Goal: Task Accomplishment & Management: Complete application form

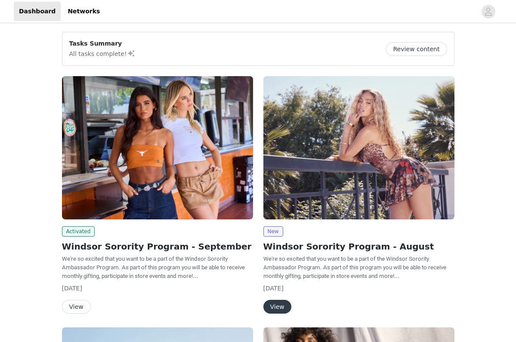
click at [71, 306] on button "View" at bounding box center [76, 307] width 29 height 14
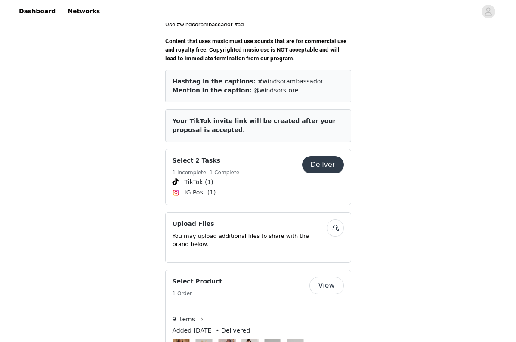
scroll to position [321, 0]
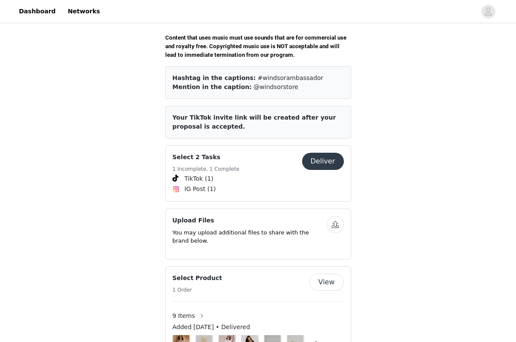
click at [337, 216] on button "button" at bounding box center [335, 224] width 17 height 17
click at [333, 216] on button "button" at bounding box center [335, 224] width 17 height 17
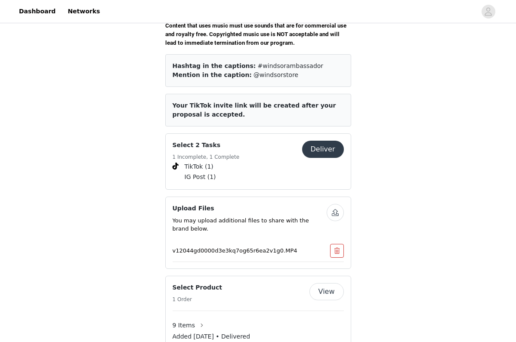
scroll to position [358, 0]
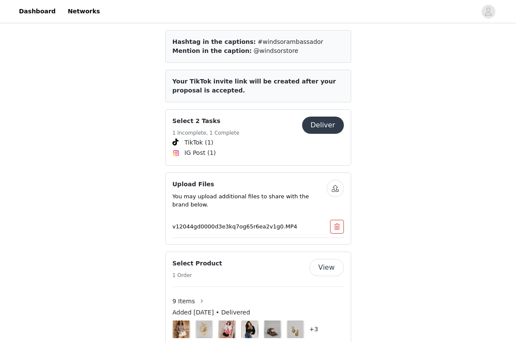
click at [337, 180] on button "button" at bounding box center [335, 188] width 17 height 17
click at [330, 180] on button "button" at bounding box center [335, 188] width 17 height 17
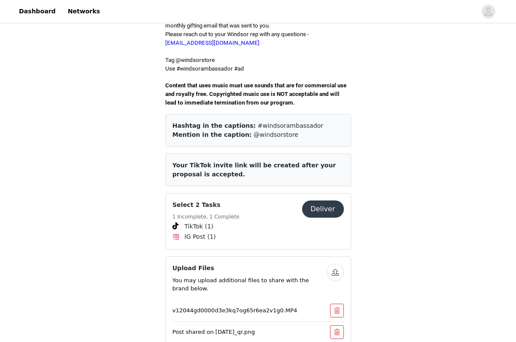
scroll to position [271, 0]
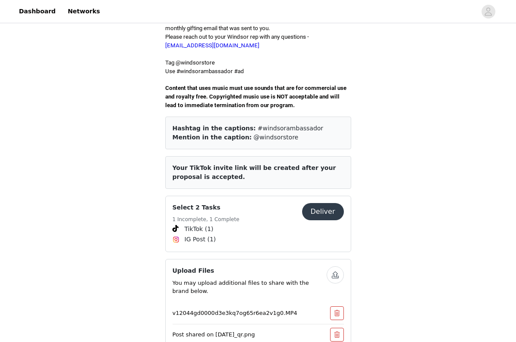
click at [332, 203] on button "Deliver" at bounding box center [323, 211] width 42 height 17
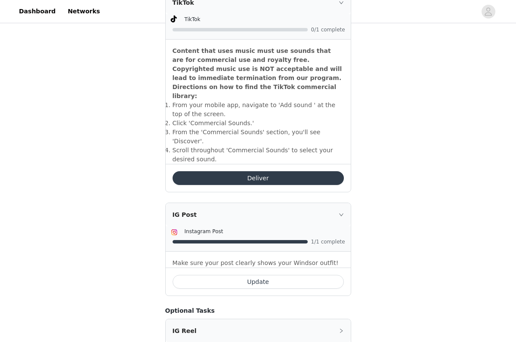
scroll to position [305, 0]
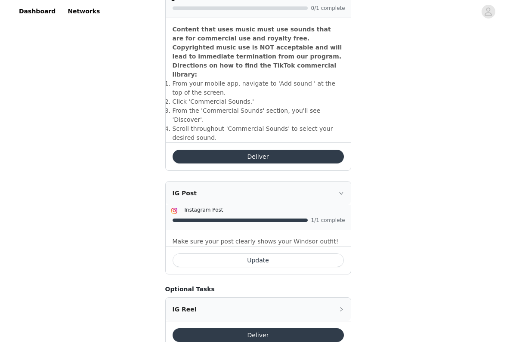
click at [259, 253] on button "Update" at bounding box center [258, 260] width 171 height 14
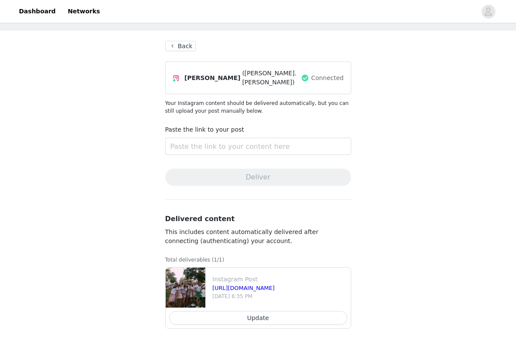
scroll to position [32, 0]
click at [202, 143] on input "text" at bounding box center [258, 146] width 186 height 17
paste input "https://www.instagram.com/p/DPJ2kwikaq-/?utm_source=ig_web_copy_link"
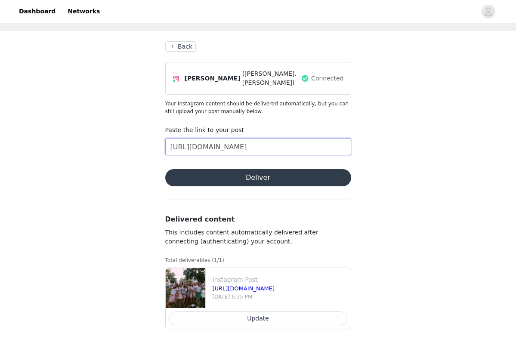
type input "https://www.instagram.com/p/DPJ2kwikaq-/?utm_source=ig_web_copy_link"
click at [235, 177] on button "Deliver" at bounding box center [258, 177] width 186 height 17
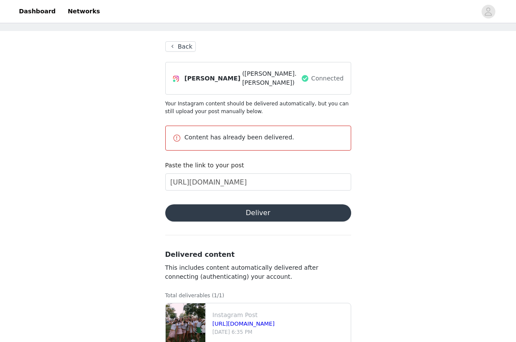
click at [179, 42] on button "Back" at bounding box center [180, 46] width 31 height 10
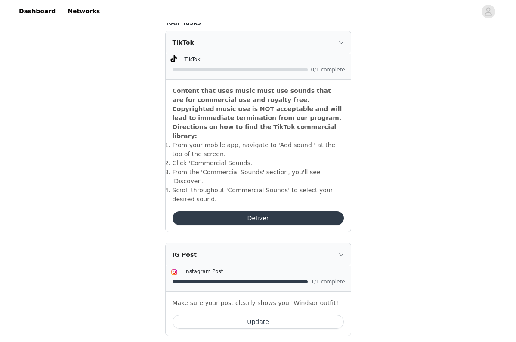
scroll to position [246, 0]
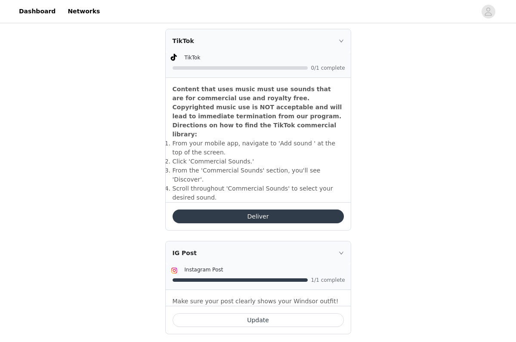
click at [225, 210] on button "Deliver" at bounding box center [258, 217] width 171 height 14
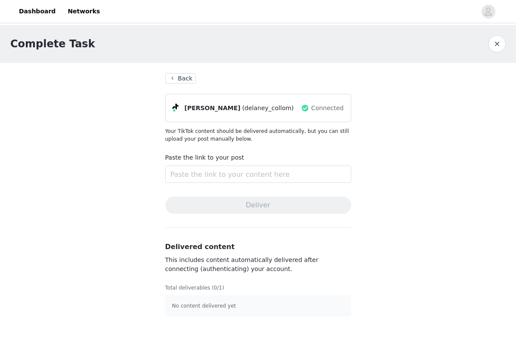
click at [202, 302] on p "No content delivered yet" at bounding box center [258, 306] width 172 height 8
click at [210, 176] on input "text" at bounding box center [258, 174] width 186 height 17
paste input "v12044gd0000d3e3kq7og65r6ea2v1g0.MP4"
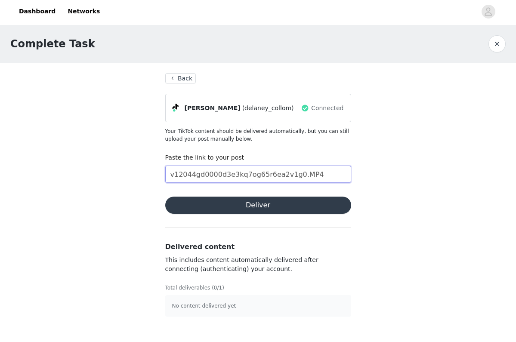
type input "v12044gd0000d3e3kq7og65r6ea2v1g0.MP4"
click at [248, 215] on section "Back Delaney (delaney_collom) Connected Your TikTok content should be delivered…" at bounding box center [258, 195] width 206 height 264
click at [245, 201] on button "Deliver" at bounding box center [258, 205] width 186 height 17
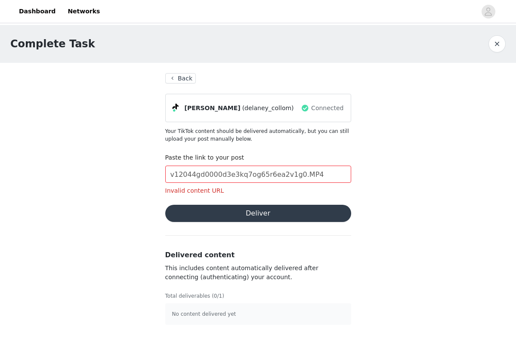
click at [210, 316] on p "No content delivered yet" at bounding box center [258, 314] width 172 height 8
drag, startPoint x: 313, startPoint y: 176, endPoint x: 93, endPoint y: 170, distance: 219.9
click at [93, 170] on div "Complete Task Back Delaney (delaney_collom) Connected Your TikTok content shoul…" at bounding box center [258, 180] width 516 height 310
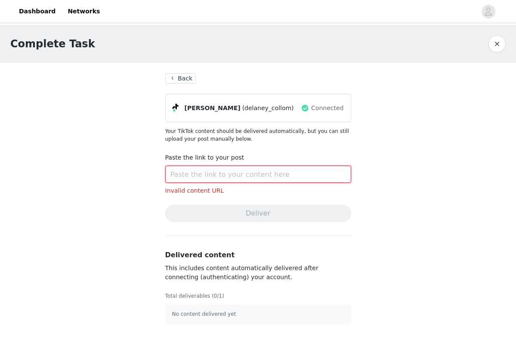
paste input "https://www.tiktok.com/@delaney_collom/video/7555979065606343991"
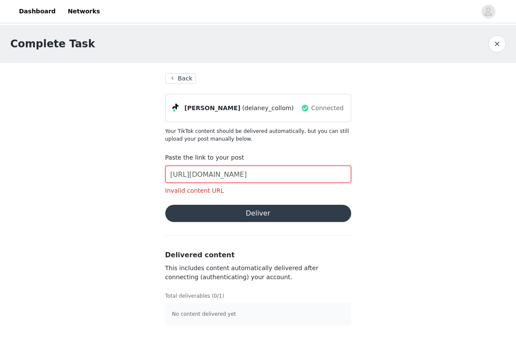
type input "https://www.tiktok.com/@delaney_collom/video/7555979065606343991"
click at [240, 216] on button "Deliver" at bounding box center [258, 213] width 186 height 17
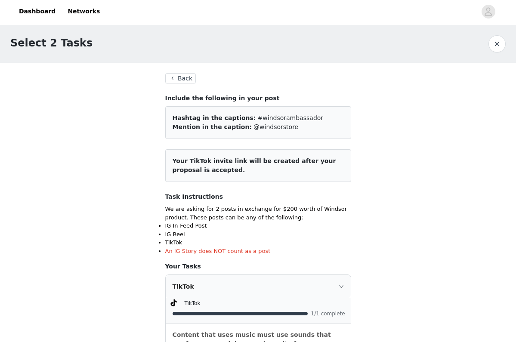
click at [180, 82] on button "Back" at bounding box center [180, 78] width 31 height 10
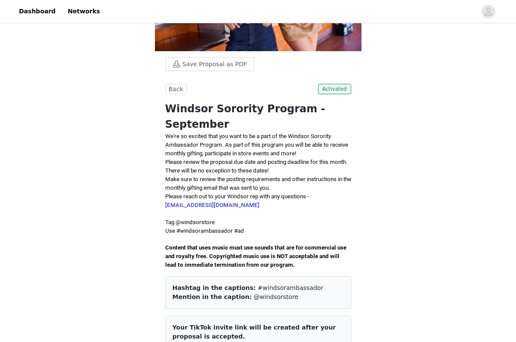
scroll to position [105, 0]
